Goal: Check status: Check status

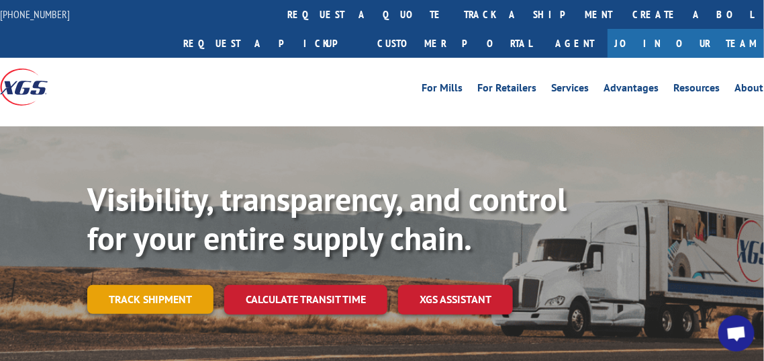
click at [140, 285] on link "Track shipment" at bounding box center [150, 299] width 126 height 28
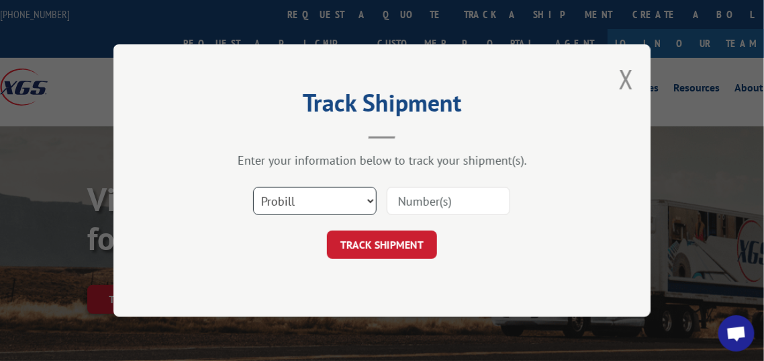
click at [339, 203] on select "Select category... Probill BOL PO" at bounding box center [315, 201] width 124 height 28
select select "bol"
click at [253, 187] on select "Select category... Probill BOL PO" at bounding box center [315, 201] width 124 height 28
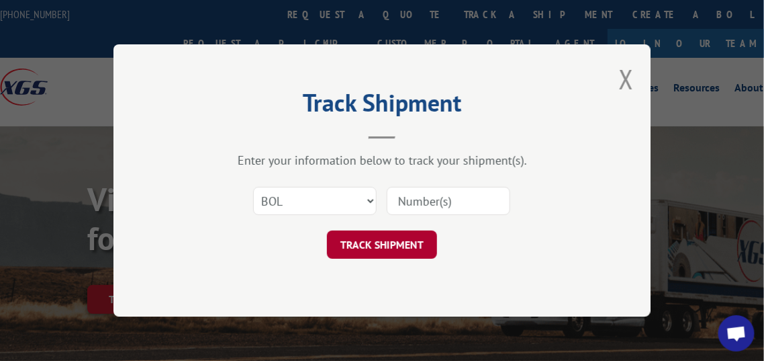
click at [393, 246] on button "TRACK SHIPMENT" at bounding box center [382, 244] width 110 height 28
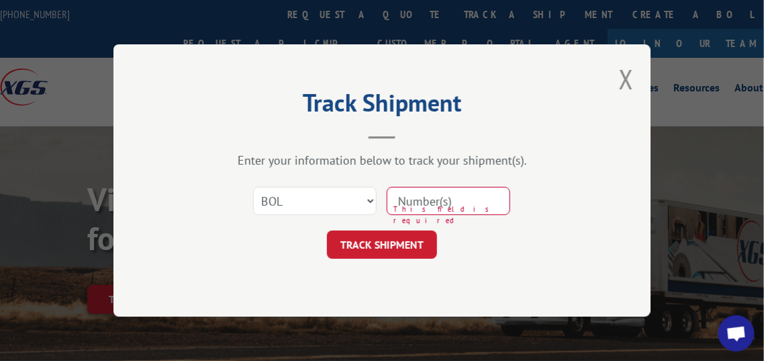
click at [416, 206] on input at bounding box center [449, 201] width 124 height 28
type input "08282025HARBOR-1"
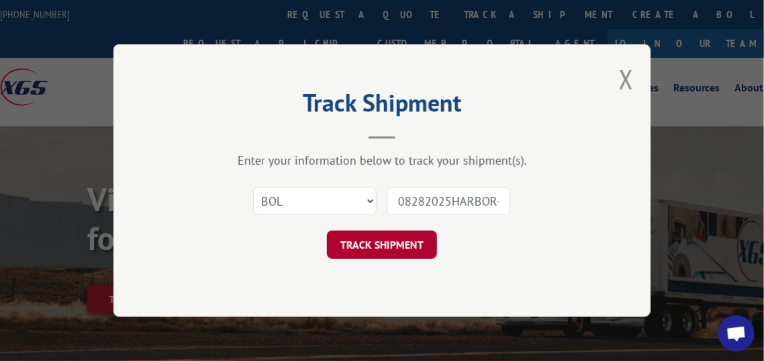
click at [373, 241] on button "TRACK SHIPMENT" at bounding box center [382, 244] width 110 height 28
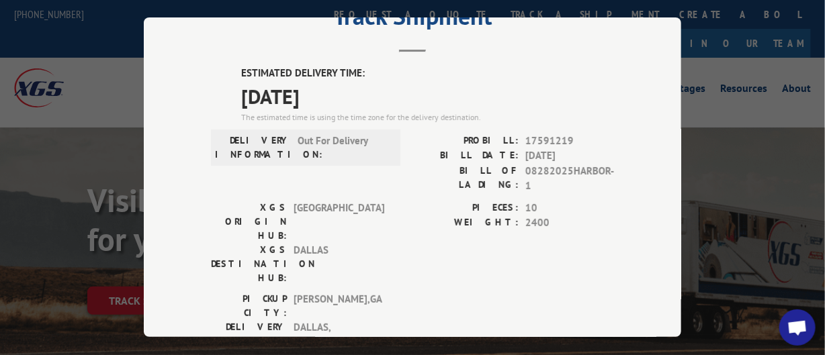
scroll to position [21, 0]
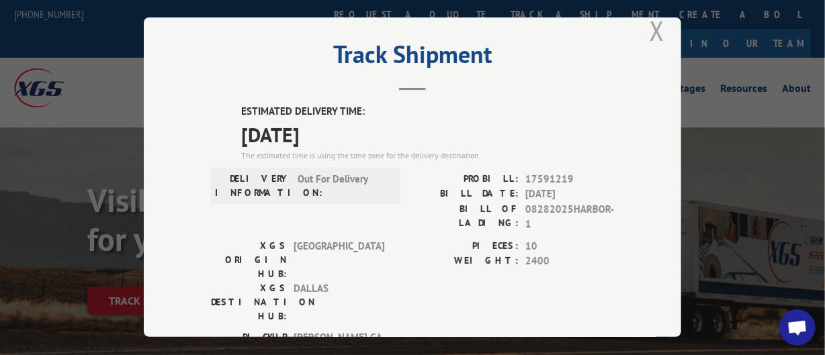
click at [649, 25] on button "Close modal" at bounding box center [656, 31] width 15 height 36
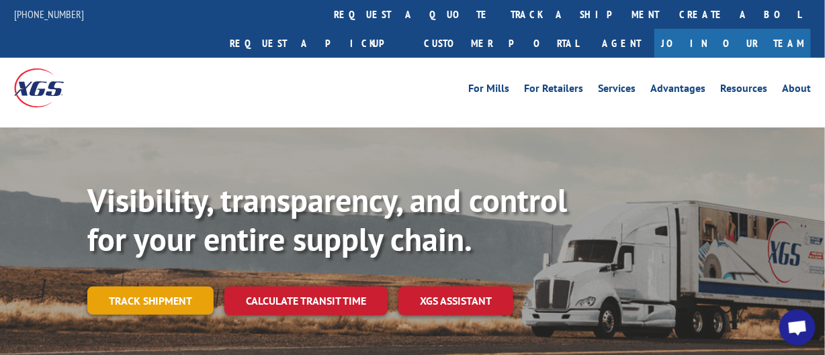
click at [160, 287] on link "Track shipment" at bounding box center [150, 301] width 126 height 28
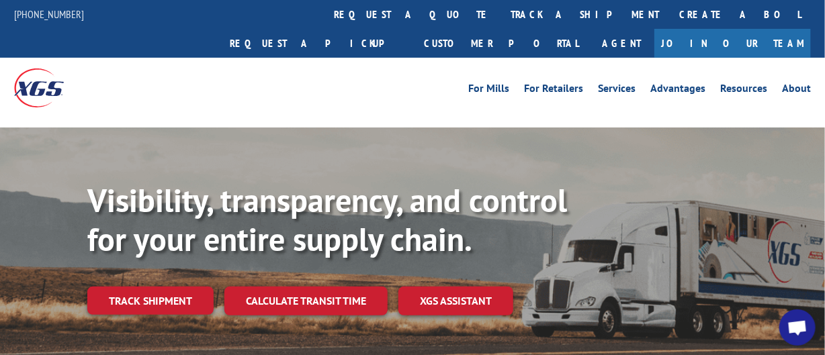
scroll to position [0, 0]
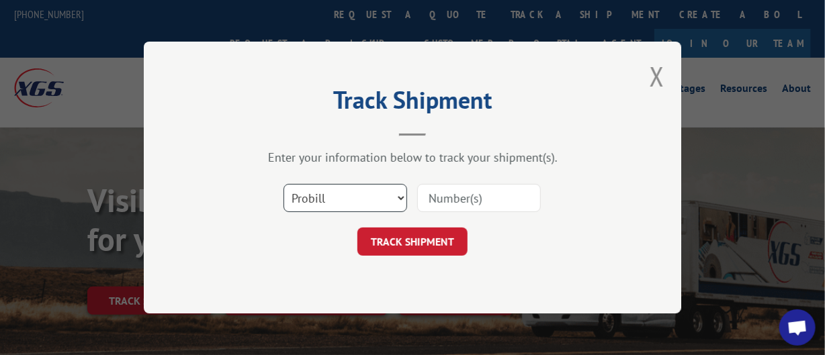
click at [385, 200] on select "Select category... Probill BOL PO" at bounding box center [345, 198] width 124 height 28
select select "bol"
click at [283, 184] on select "Select category... Probill BOL PO" at bounding box center [345, 198] width 124 height 28
drag, startPoint x: 467, startPoint y: 201, endPoint x: 473, endPoint y: 205, distance: 7.3
click at [467, 201] on input at bounding box center [479, 198] width 124 height 28
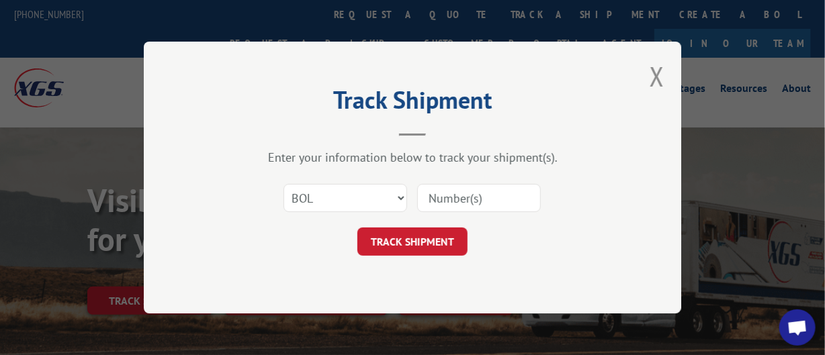
type input "08282025HARBOR-1"
click at [467, 238] on div "TRACK SHIPMENT" at bounding box center [412, 242] width 403 height 28
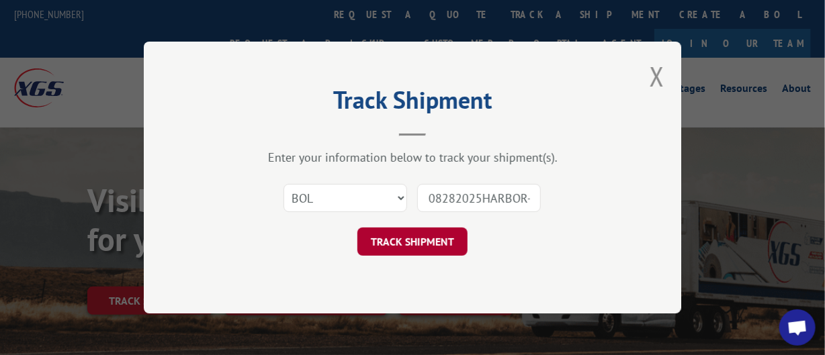
click at [445, 241] on button "TRACK SHIPMENT" at bounding box center [412, 242] width 110 height 28
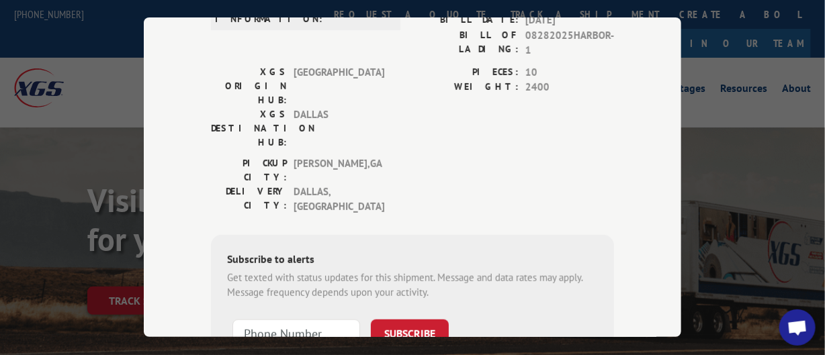
scroll to position [222, 0]
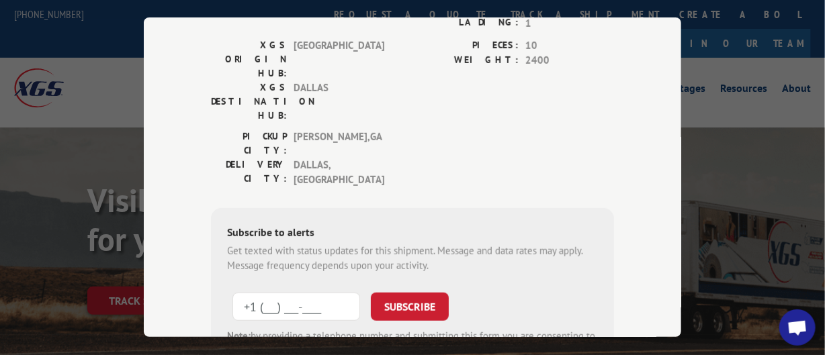
click at [261, 293] on input "+1 (___) ___-____" at bounding box center [296, 307] width 128 height 28
type input "[PHONE_NUMBER]"
click at [404, 293] on button "SUBSCRIBE" at bounding box center [410, 307] width 78 height 28
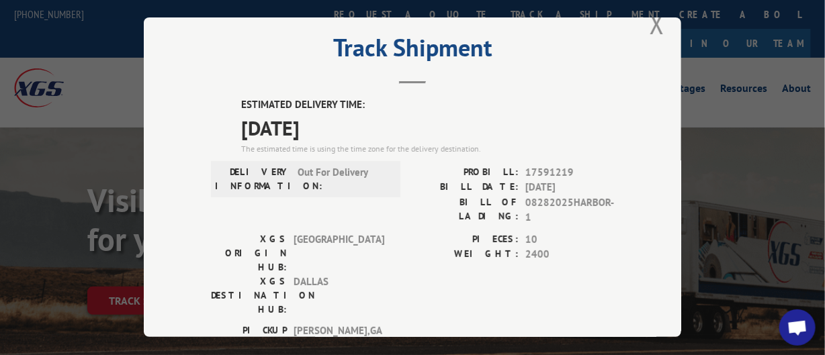
scroll to position [15, 0]
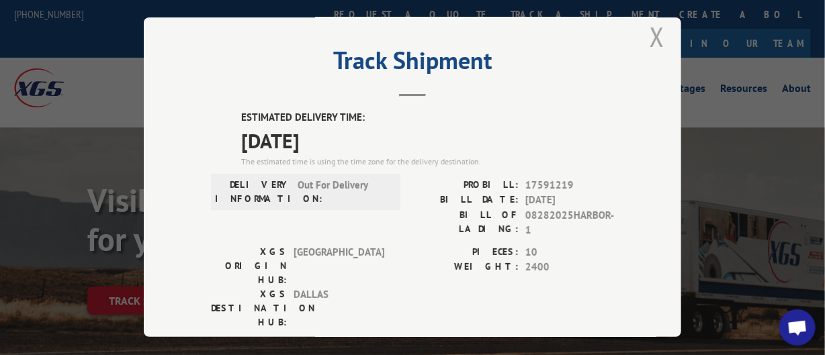
click at [649, 33] on button "Close modal" at bounding box center [656, 37] width 15 height 36
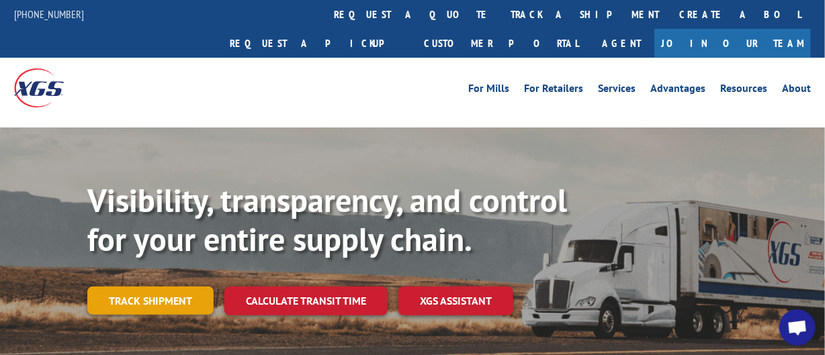
click at [195, 287] on link "Track shipment" at bounding box center [150, 301] width 126 height 28
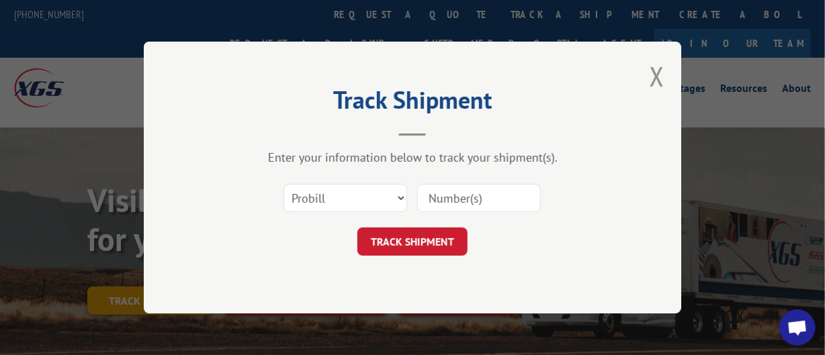
scroll to position [0, 0]
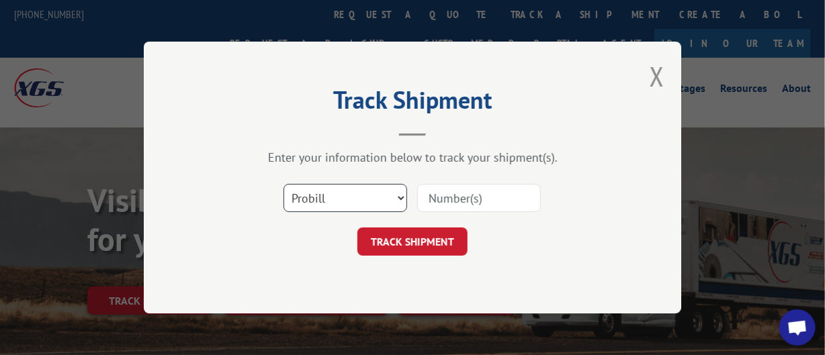
click at [365, 204] on select "Select category... Probill BOL PO" at bounding box center [345, 198] width 124 height 28
select select "bol"
click at [283, 184] on select "Select category... Probill BOL PO" at bounding box center [345, 198] width 124 height 28
click at [445, 201] on input at bounding box center [479, 198] width 124 height 28
type input "08282025HARBOR-1"
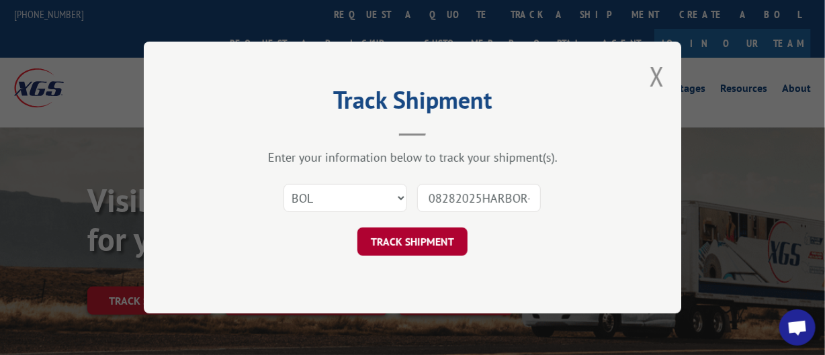
click at [408, 252] on button "TRACK SHIPMENT" at bounding box center [412, 242] width 110 height 28
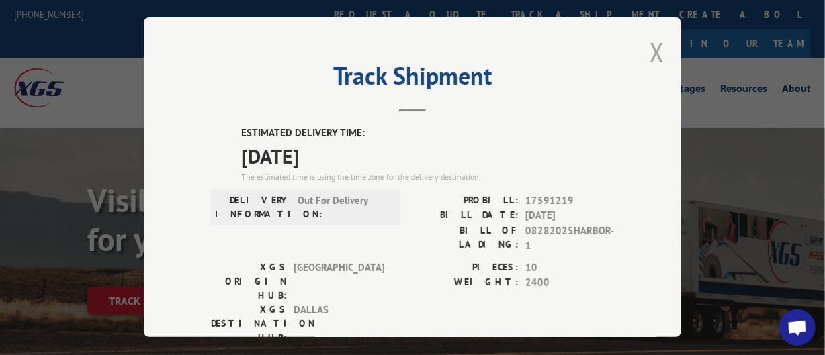
click at [649, 47] on button "Close modal" at bounding box center [656, 52] width 15 height 36
